Goal: Information Seeking & Learning: Learn about a topic

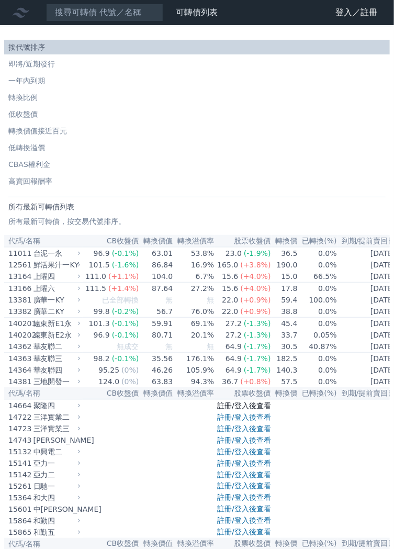
click at [266, 410] on link "註冊/登入後查看" at bounding box center [244, 406] width 54 height 8
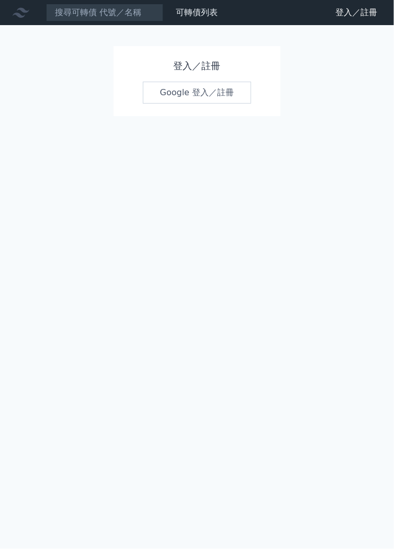
click at [186, 95] on link "Google 登入／註冊" at bounding box center [197, 93] width 109 height 22
click at [201, 95] on link "Google 登入／註冊" at bounding box center [197, 93] width 109 height 22
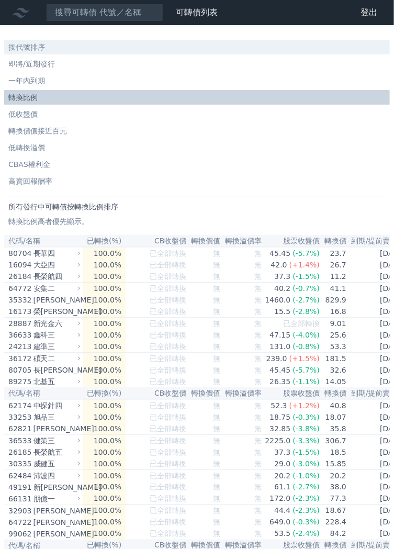
click at [51, 51] on li "按代號排序" at bounding box center [197, 47] width 386 height 10
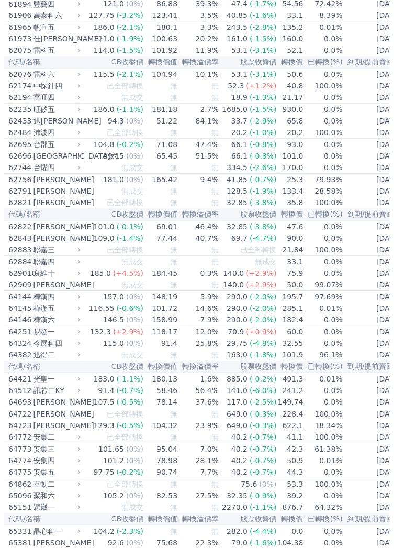
scroll to position [3545, 0]
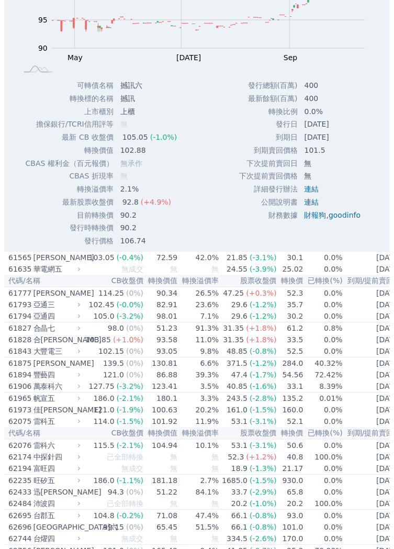
scroll to position [3492, 0]
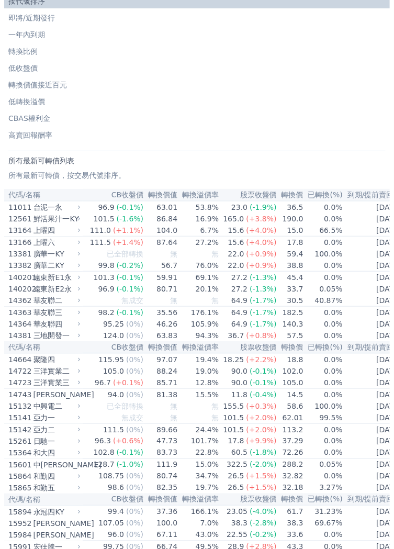
scroll to position [0, 0]
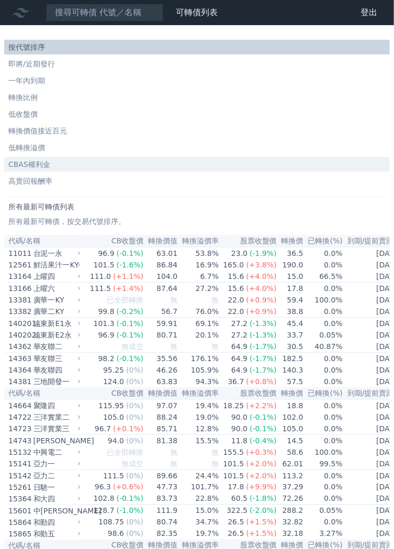
click at [49, 165] on li "CBAS權利金" at bounding box center [197, 164] width 386 height 10
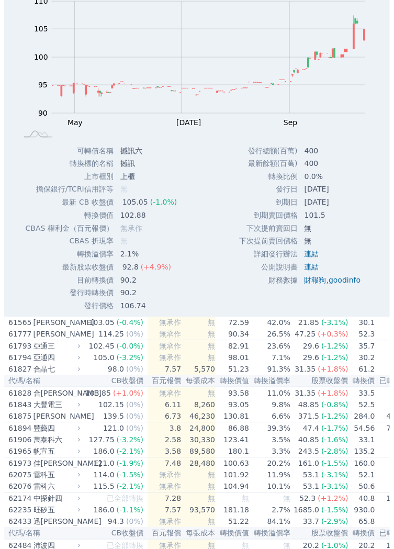
scroll to position [3380, 0]
